Goal: Information Seeking & Learning: Understand process/instructions

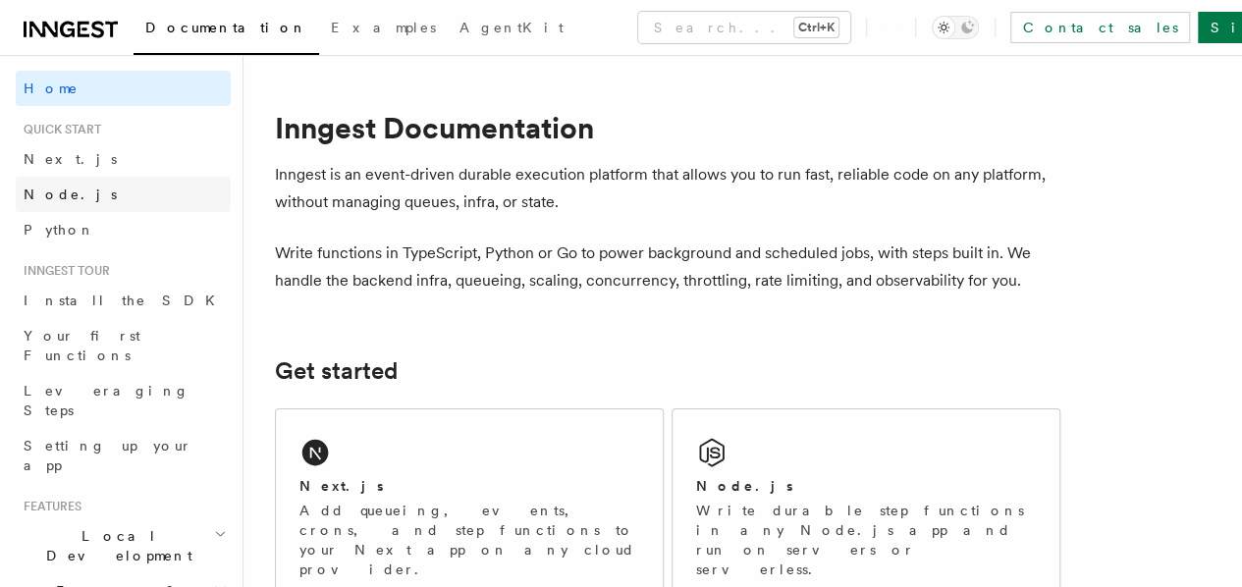
click at [66, 195] on span "Node.js" at bounding box center [70, 195] width 93 height 16
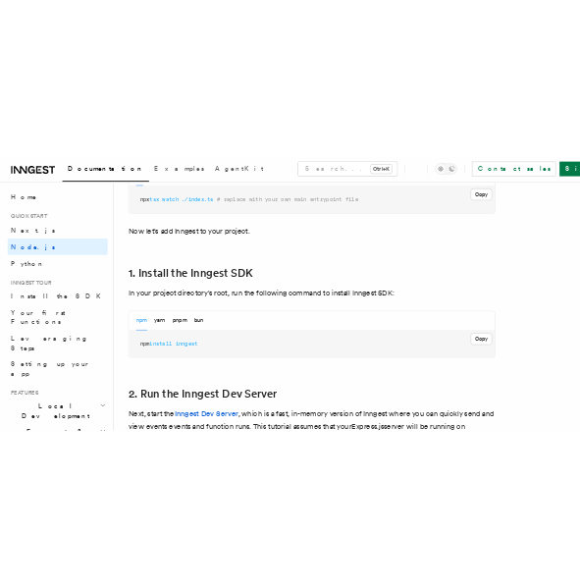
scroll to position [1194, 0]
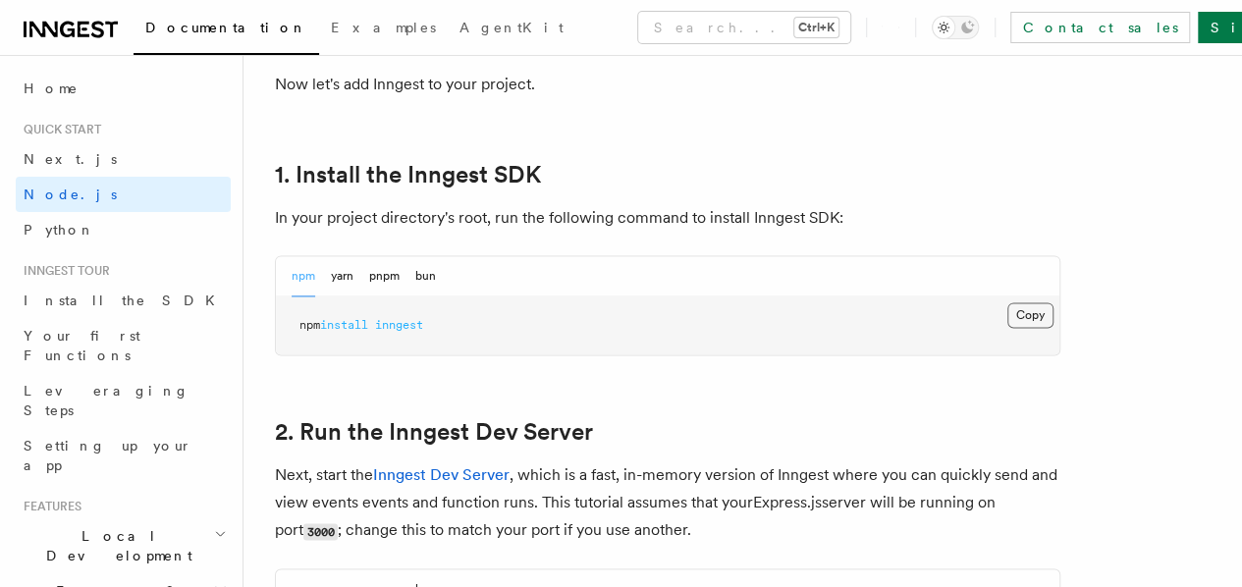
click at [1007, 328] on button "Copy Copied" at bounding box center [1030, 315] width 46 height 26
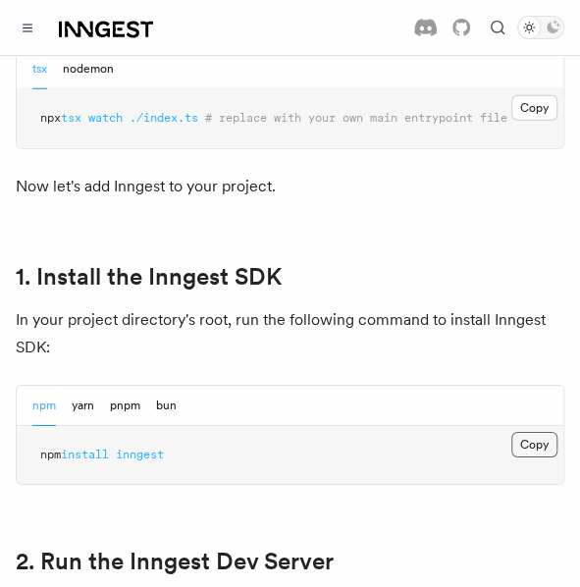
click at [528, 432] on button "Copy Copied" at bounding box center [535, 445] width 46 height 26
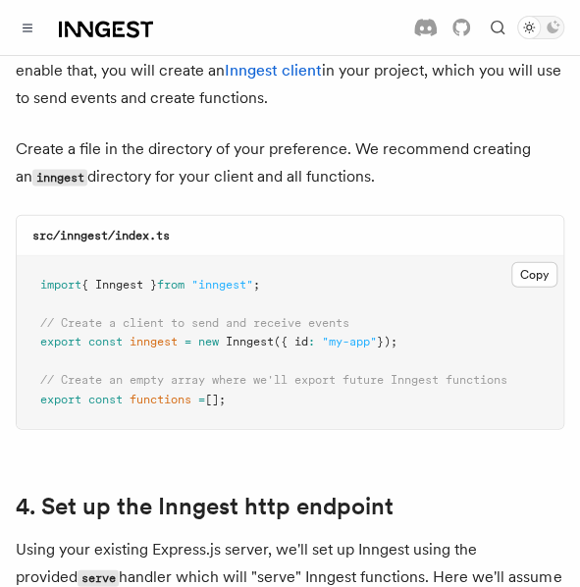
scroll to position [2633, 0]
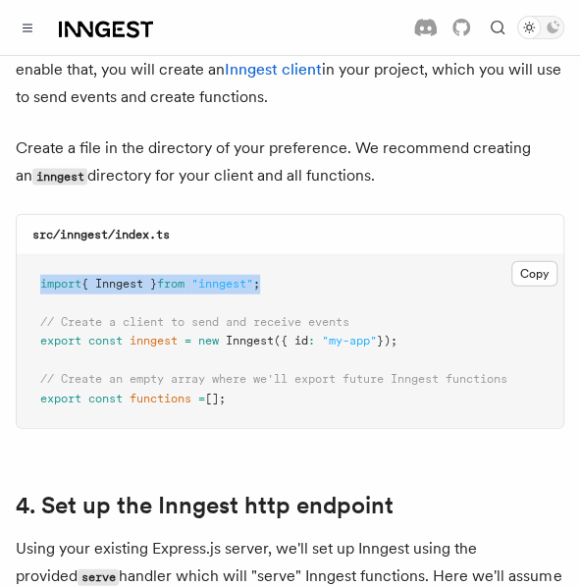
drag, startPoint x: 283, startPoint y: 229, endPoint x: 37, endPoint y: 232, distance: 245.5
click at [37, 255] on pre "import { Inngest } from "inngest" ; // Create a client to send and receive even…" at bounding box center [290, 342] width 547 height 174
copy span "import { Inngest } from "inngest" ;"
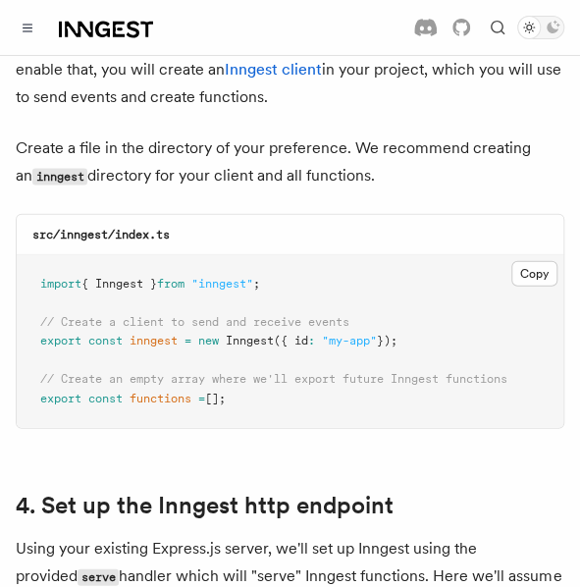
click at [424, 286] on pre "import { Inngest } from "inngest" ; // Create a client to send and receive even…" at bounding box center [290, 342] width 547 height 174
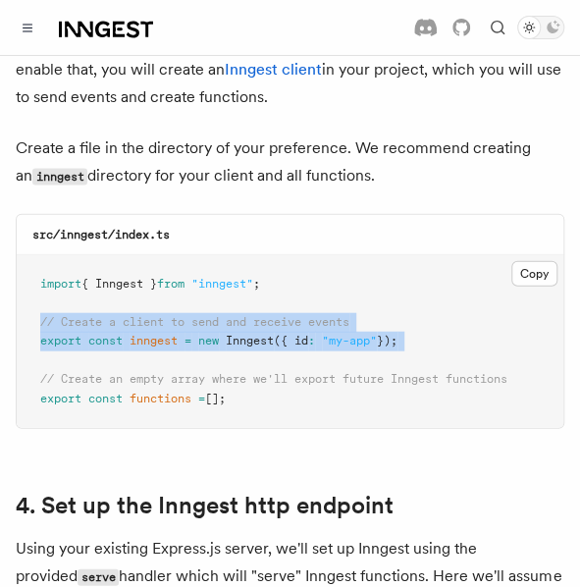
drag, startPoint x: 424, startPoint y: 286, endPoint x: 37, endPoint y: 266, distance: 387.4
click at [37, 266] on pre "import { Inngest } from "inngest" ; // Create a client to send and receive even…" at bounding box center [290, 342] width 547 height 174
copy code "// Create a client to send and receive events export const inngest = new Innges…"
click at [399, 276] on pre "import { Inngest } from "inngest" ; // Create a client to send and receive even…" at bounding box center [290, 342] width 547 height 174
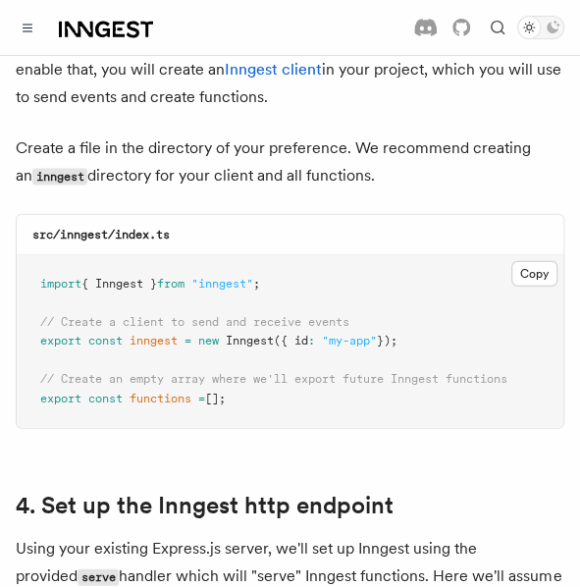
drag, startPoint x: 236, startPoint y: 343, endPoint x: 38, endPoint y: 327, distance: 198.0
click at [38, 327] on pre "import { Inngest } from "inngest" ; // Create a client to send and receive even…" at bounding box center [290, 342] width 547 height 174
copy code "// Create an empty array where we'll export future Inngest functions export con…"
click at [304, 342] on pre "import { Inngest } from "inngest" ; // Create a client to send and receive even…" at bounding box center [290, 342] width 547 height 174
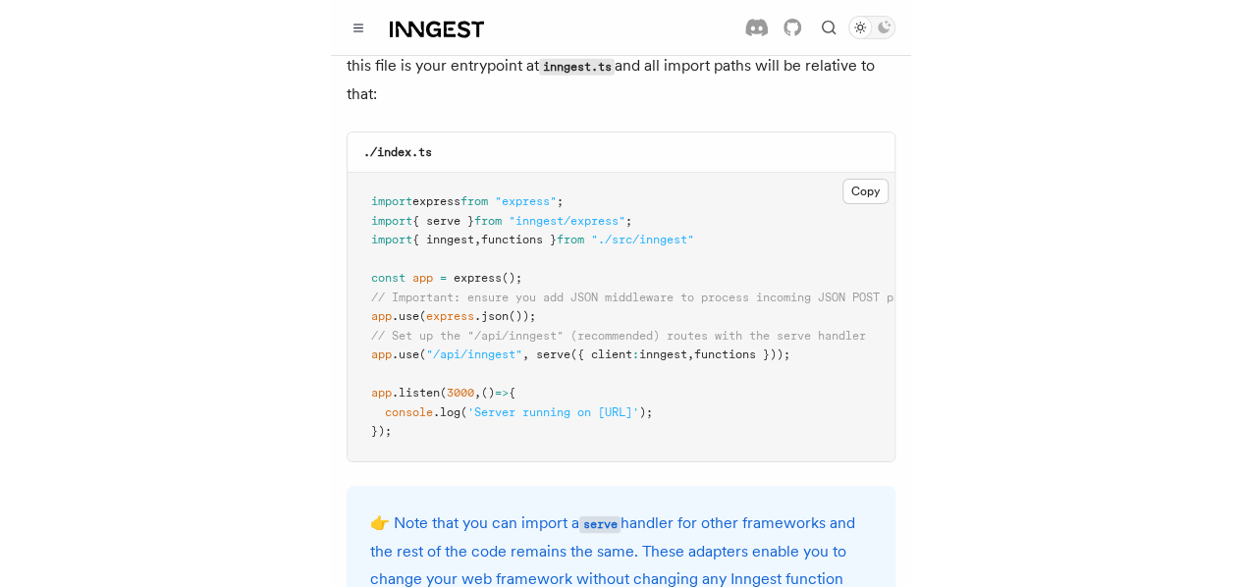
scroll to position [3173, 0]
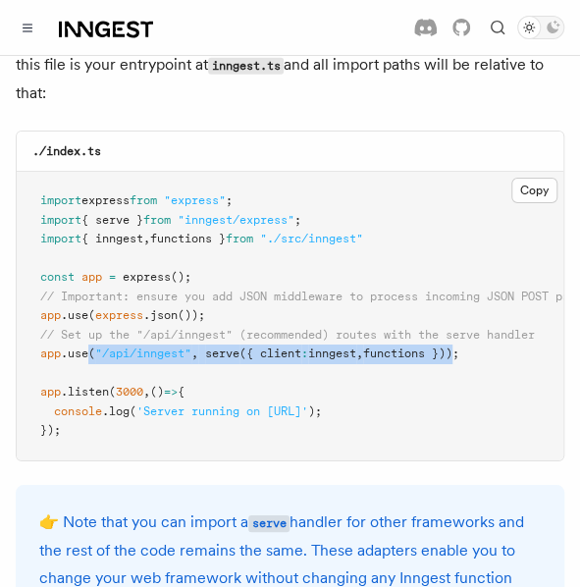
drag, startPoint x: 87, startPoint y: 274, endPoint x: 467, endPoint y: 271, distance: 380.0
click at [460, 347] on span "app .use ( "/api/inngest" , serve ({ client : inngest , functions }));" at bounding box center [249, 354] width 419 height 14
copy span "( "/api/inngest" , serve ({ client : inngest , functions })"
click at [281, 347] on span "({ client" at bounding box center [271, 354] width 62 height 14
drag, startPoint x: 208, startPoint y: 272, endPoint x: 472, endPoint y: 268, distance: 264.2
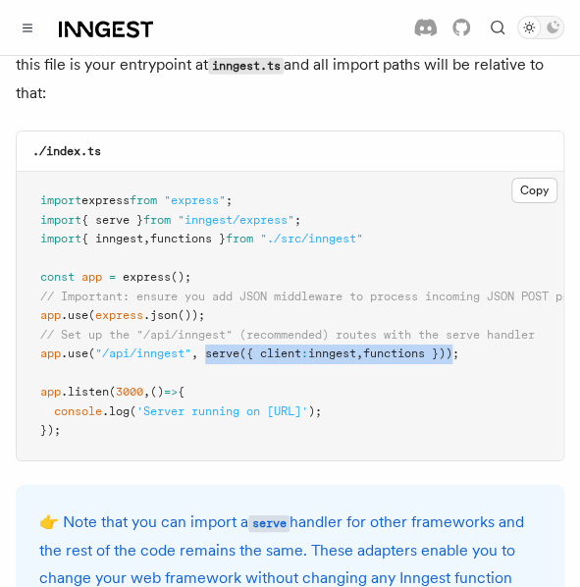
click at [460, 347] on span "app .use ( "/api/inngest" , serve ({ client : inngest , functions }));" at bounding box center [249, 354] width 419 height 14
copy span "serve ({ client : inngest , functions })"
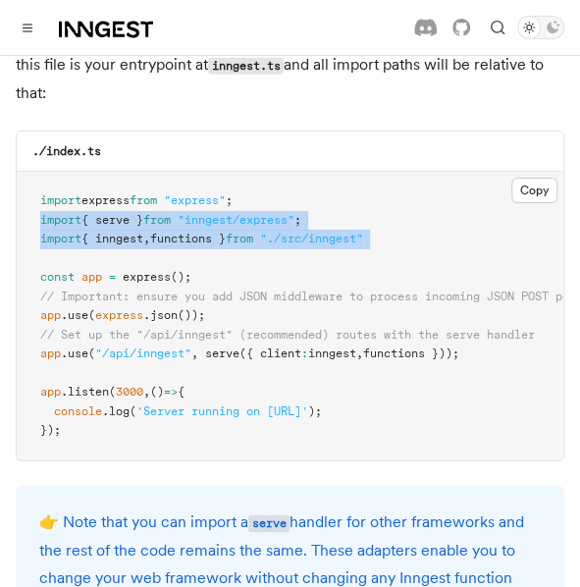
drag, startPoint x: 41, startPoint y: 138, endPoint x: 291, endPoint y: 174, distance: 251.9
click at [291, 174] on pre "import express from "express" ; import { serve } from "inngest/express" ; impor…" at bounding box center [290, 316] width 547 height 289
copy code "import { serve } from "inngest/express" ; import { inngest , functions } from "…"
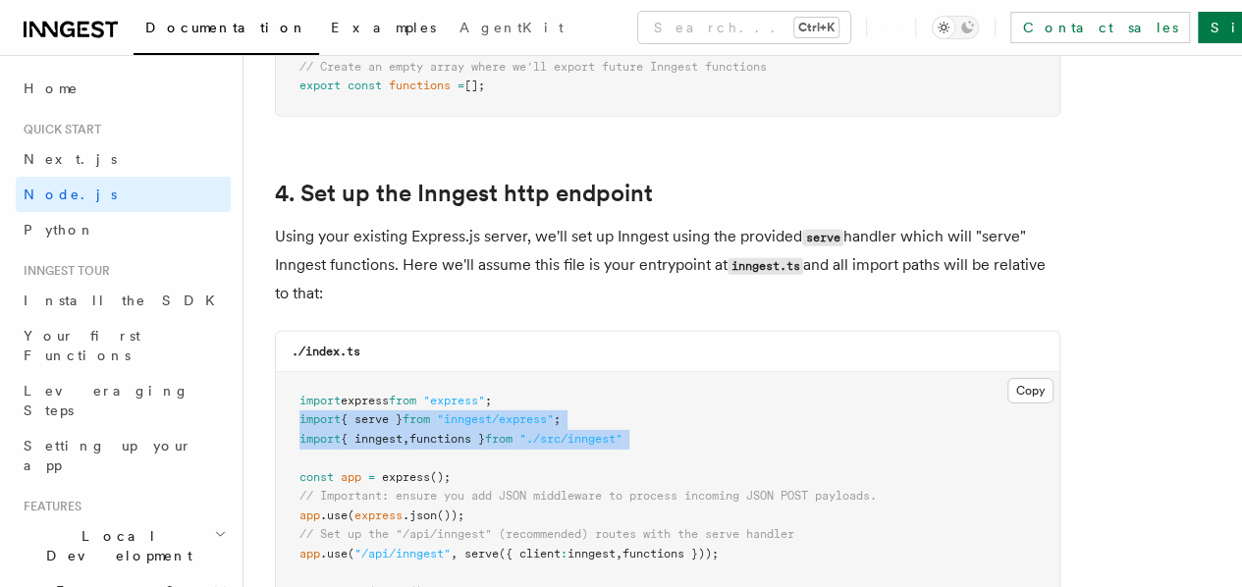
scroll to position [2779, 0]
